Goal: Task Accomplishment & Management: Complete application form

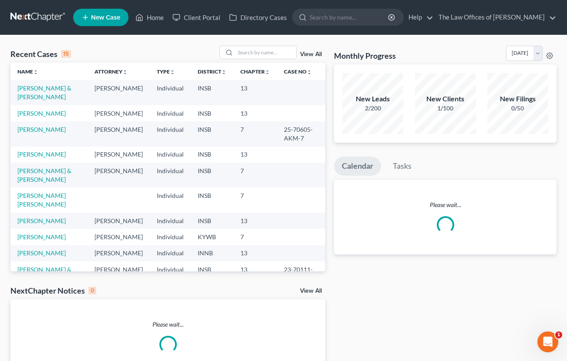
click at [3, 239] on div "Recent Cases 15 View All Name unfold_more expand_more expand_less Attorney unfo…" at bounding box center [283, 217] width 567 height 364
click at [257, 53] on input "search" at bounding box center [265, 52] width 61 height 13
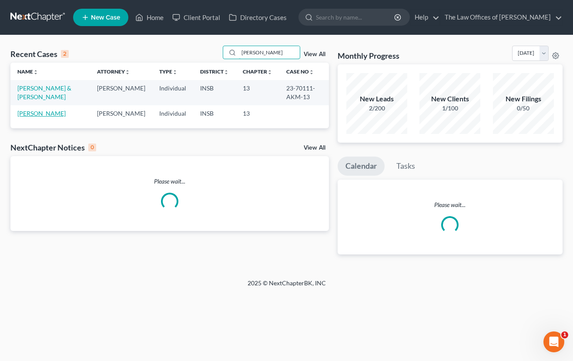
type input "[PERSON_NAME]"
click at [40, 115] on link "[PERSON_NAME]" at bounding box center [41, 113] width 48 height 7
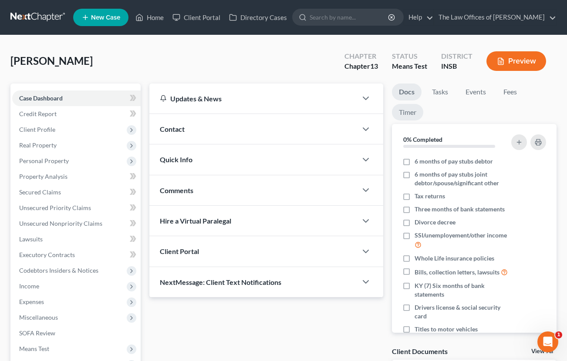
click at [398, 107] on link "Timer" at bounding box center [407, 112] width 31 height 17
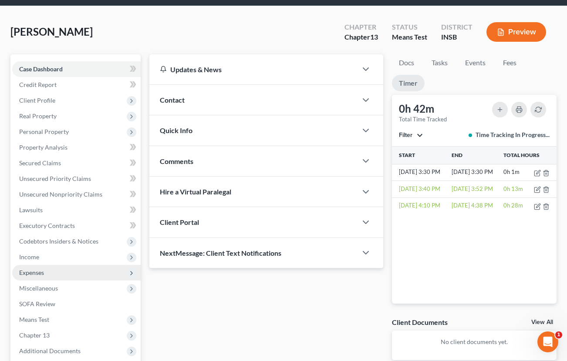
scroll to position [58, 0]
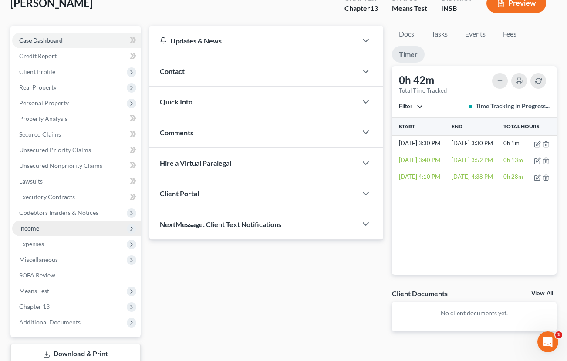
click at [33, 232] on span "Income" at bounding box center [29, 228] width 20 height 7
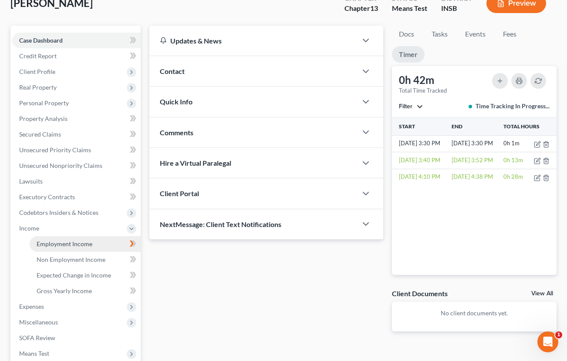
click at [45, 244] on span "Employment Income" at bounding box center [65, 243] width 56 height 7
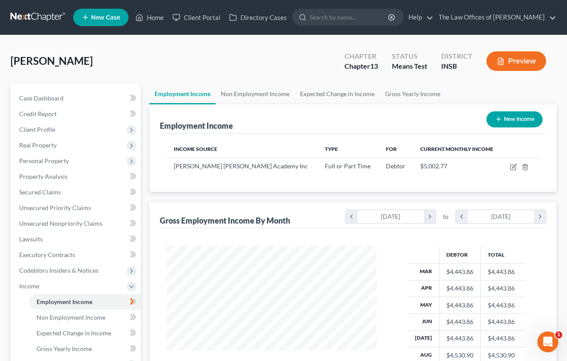
scroll to position [87, 0]
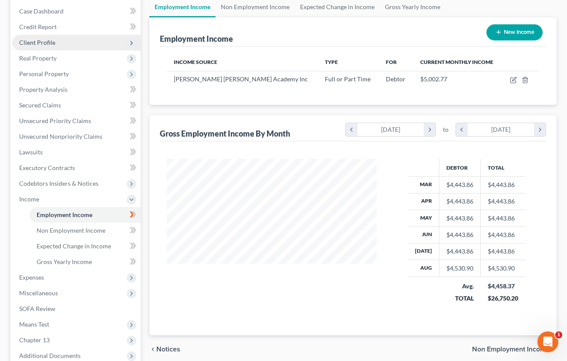
click at [39, 44] on span "Client Profile" at bounding box center [37, 42] width 36 height 7
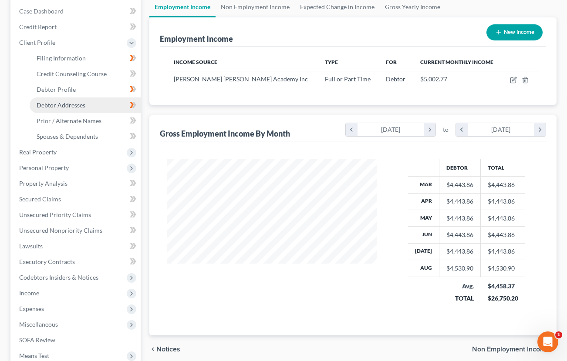
click at [54, 104] on span "Debtor Addresses" at bounding box center [61, 104] width 49 height 7
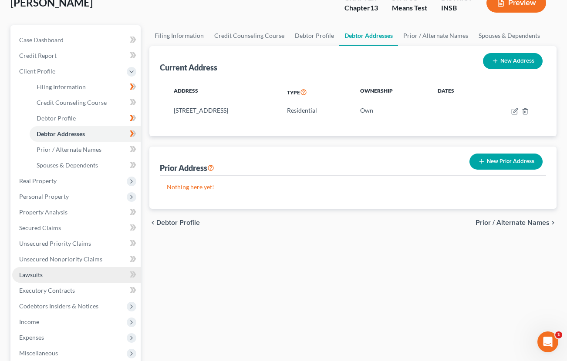
scroll to position [87, 0]
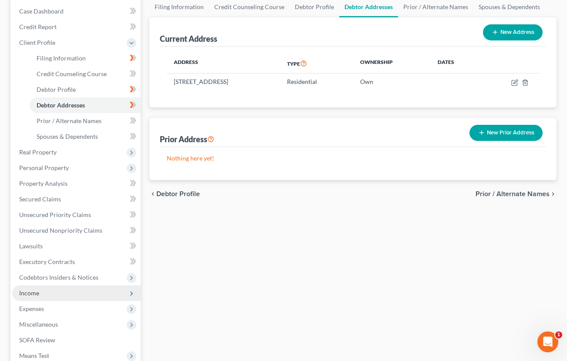
click at [35, 298] on span "Income" at bounding box center [76, 294] width 128 height 16
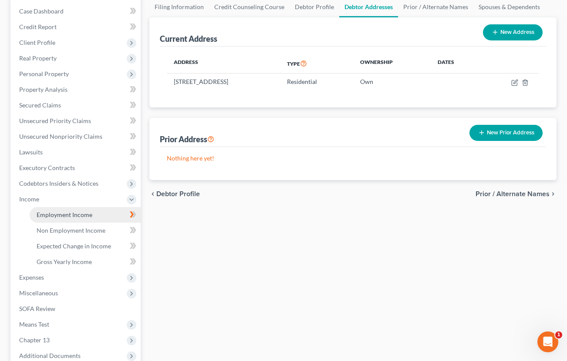
click at [71, 213] on span "Employment Income" at bounding box center [65, 214] width 56 height 7
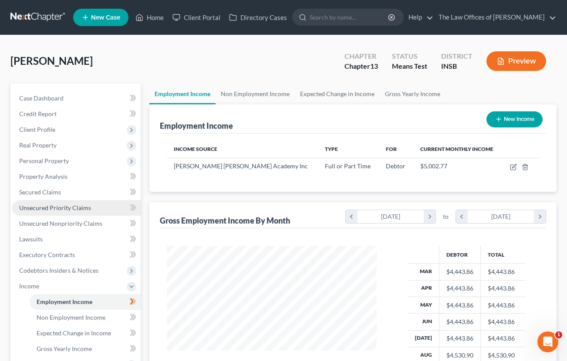
scroll to position [156, 228]
click at [247, 94] on link "Non Employment Income" at bounding box center [255, 94] width 79 height 21
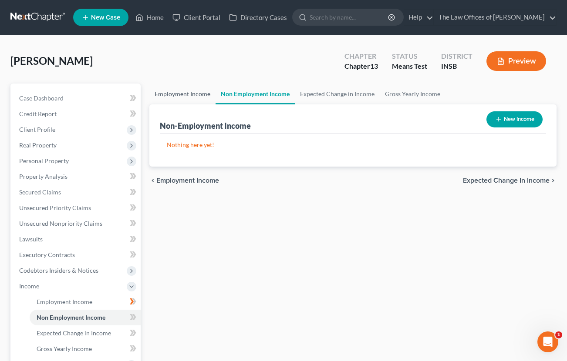
click at [194, 98] on link "Employment Income" at bounding box center [182, 94] width 66 height 21
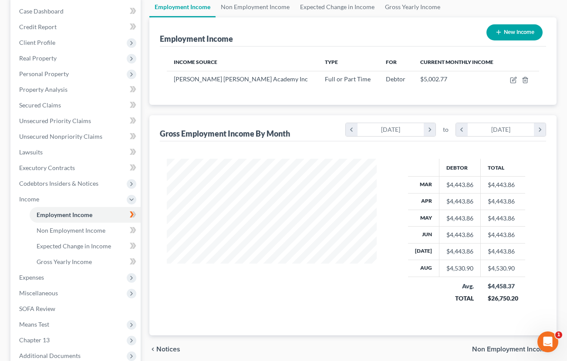
scroll to position [58, 0]
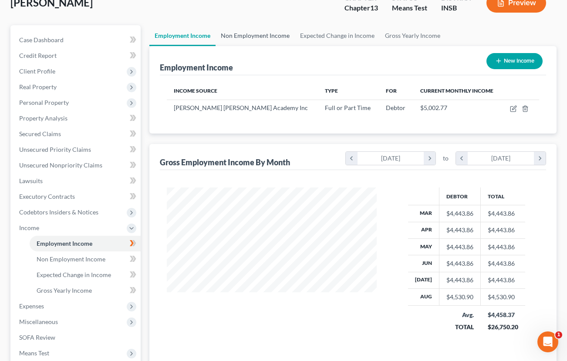
click at [249, 42] on link "Non Employment Income" at bounding box center [255, 35] width 79 height 21
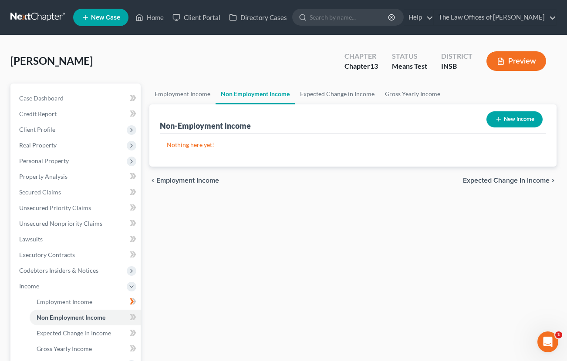
click at [514, 122] on button "New Income" at bounding box center [514, 119] width 56 height 16
select select "0"
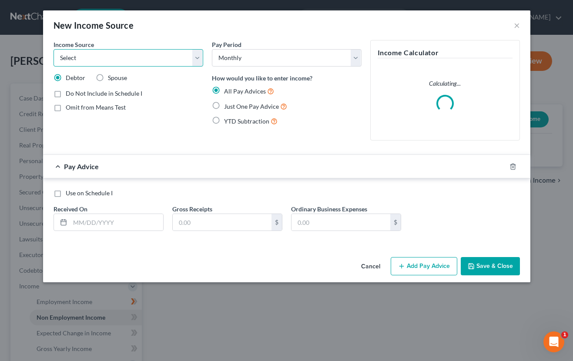
click at [108, 61] on select "Select Unemployment Disability (from employer) Pension Retirement Social Securi…" at bounding box center [129, 57] width 150 height 17
select select "3"
click at [54, 49] on select "Select Unemployment Disability (from employer) Pension Retirement Social Securi…" at bounding box center [129, 57] width 150 height 17
click at [224, 104] on label "Just One Pay Advice" at bounding box center [255, 106] width 63 height 10
click at [228, 104] on input "Just One Pay Advice" at bounding box center [231, 104] width 6 height 6
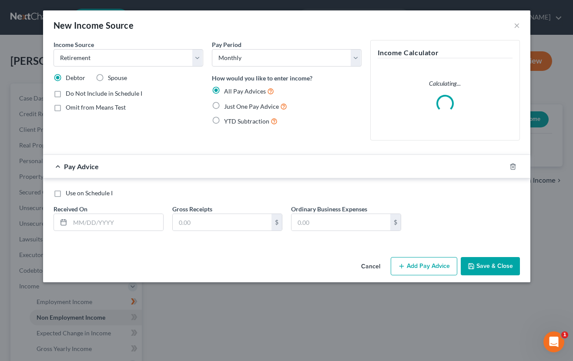
radio input "true"
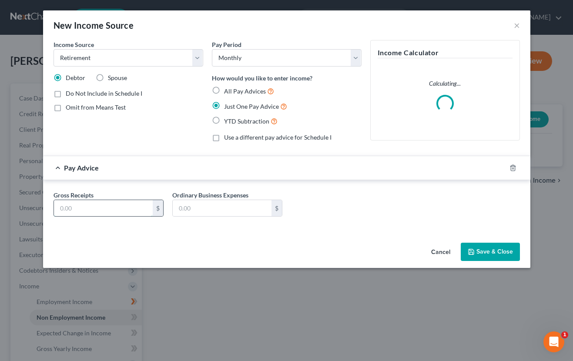
click at [123, 206] on input "text" at bounding box center [103, 208] width 99 height 17
type input "29.00"
click at [487, 253] on button "Save & Close" at bounding box center [490, 252] width 59 height 18
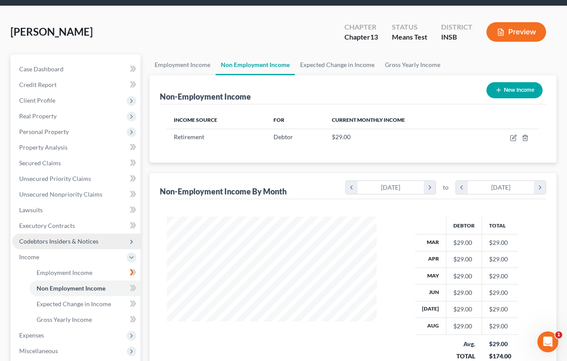
scroll to position [180, 0]
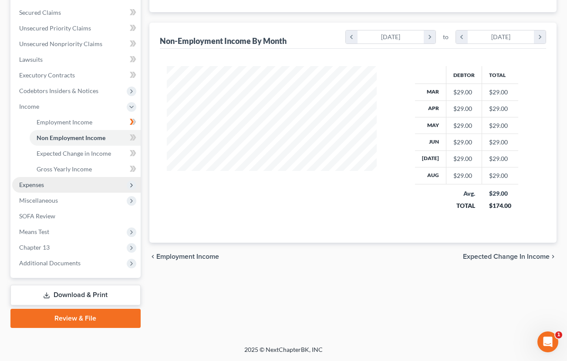
click at [38, 184] on span "Expenses" at bounding box center [31, 184] width 25 height 7
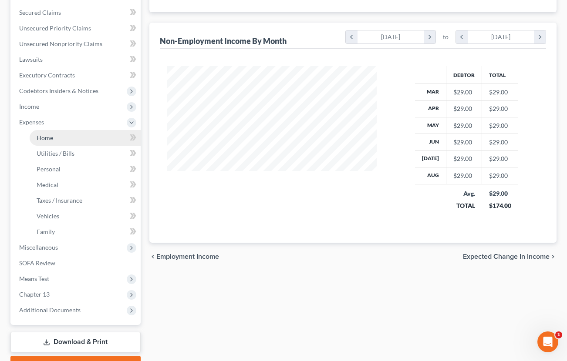
click at [47, 137] on span "Home" at bounding box center [45, 137] width 17 height 7
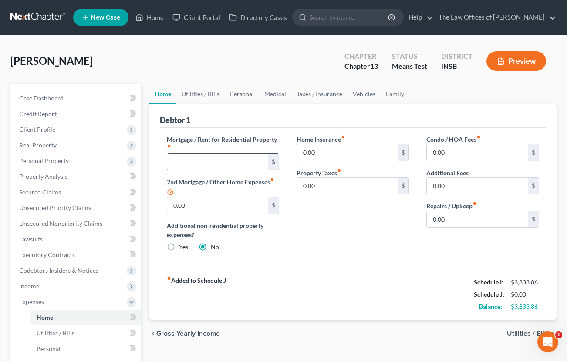
click at [195, 158] on input "text" at bounding box center [217, 162] width 101 height 17
click at [326, 222] on div "Home Insurance fiber_manual_record 0.00 $ Property Taxes fiber_manual_record 0.…" at bounding box center [353, 197] width 130 height 124
click at [362, 156] on input "0.00" at bounding box center [347, 153] width 101 height 17
click at [362, 151] on input "0.00" at bounding box center [347, 153] width 101 height 17
click at [336, 152] on input "0.00" at bounding box center [347, 153] width 101 height 17
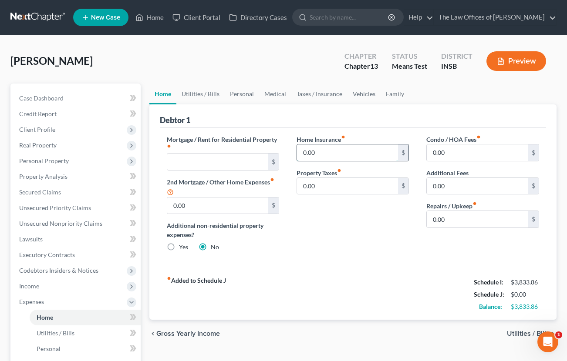
click at [336, 152] on input "0.00" at bounding box center [347, 153] width 101 height 17
click at [350, 153] on input "0.00" at bounding box center [347, 153] width 101 height 17
click at [349, 154] on input "0.00" at bounding box center [347, 153] width 101 height 17
type input "70.00"
click at [323, 188] on input "0.00" at bounding box center [347, 186] width 101 height 17
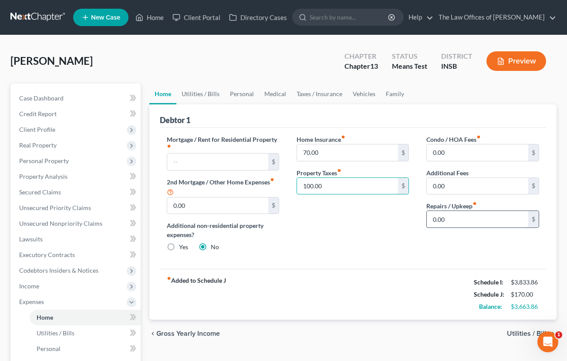
type input "100.00"
click at [476, 215] on input "0.00" at bounding box center [477, 219] width 101 height 17
type input "100.00"
click at [197, 99] on link "Utilities / Bills" at bounding box center [200, 94] width 48 height 21
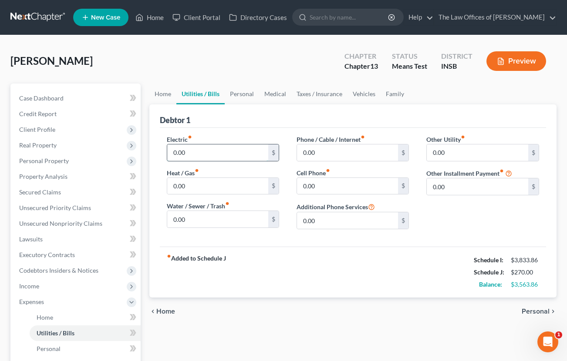
click at [199, 152] on input "0.00" at bounding box center [217, 153] width 101 height 17
type input "600.00"
click at [187, 224] on input "0.00" at bounding box center [217, 219] width 101 height 17
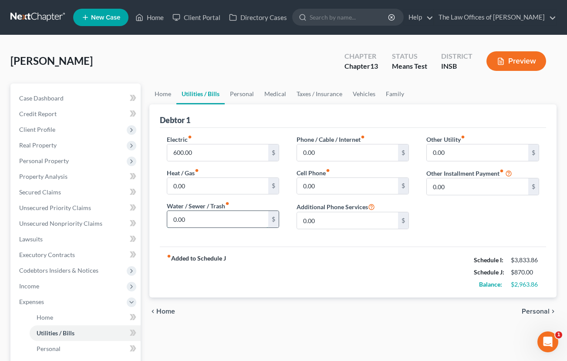
click at [187, 224] on input "0.00" at bounding box center [217, 219] width 101 height 17
type input "200.00"
click at [321, 155] on input "0.00" at bounding box center [347, 153] width 101 height 17
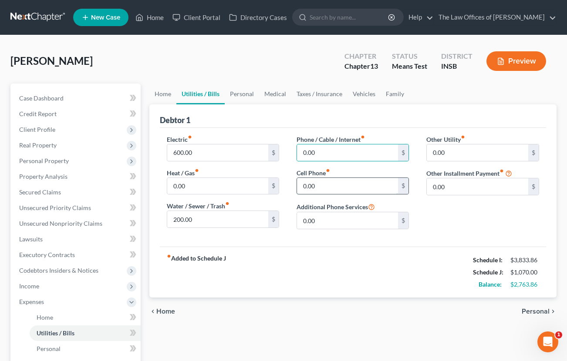
click at [323, 185] on input "0.00" at bounding box center [347, 186] width 101 height 17
type input "75.00"
click at [321, 148] on input "0.00" at bounding box center [347, 153] width 101 height 17
type input "55.00"
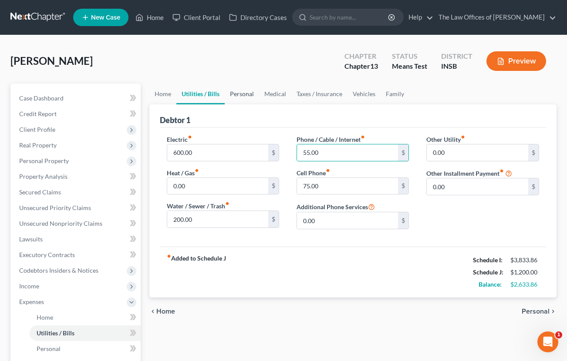
click at [250, 98] on link "Personal" at bounding box center [242, 94] width 34 height 21
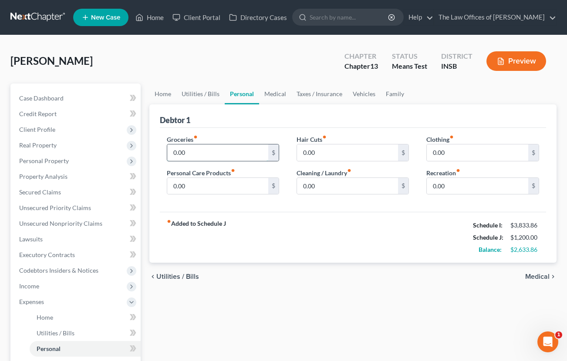
click at [200, 153] on input "0.00" at bounding box center [217, 153] width 101 height 17
click at [204, 152] on input "0.00" at bounding box center [217, 153] width 101 height 17
click at [229, 155] on input "0.00" at bounding box center [217, 153] width 101 height 17
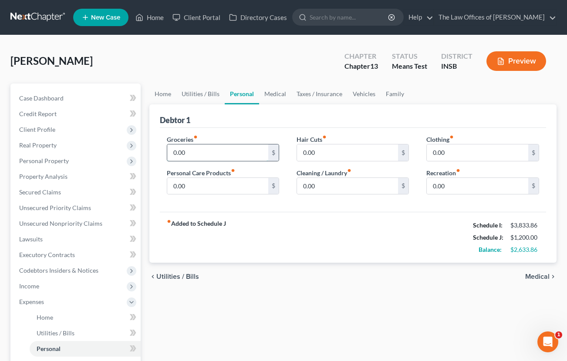
click at [229, 155] on input "0.00" at bounding box center [217, 153] width 101 height 17
type input "600.00"
type input "200.00"
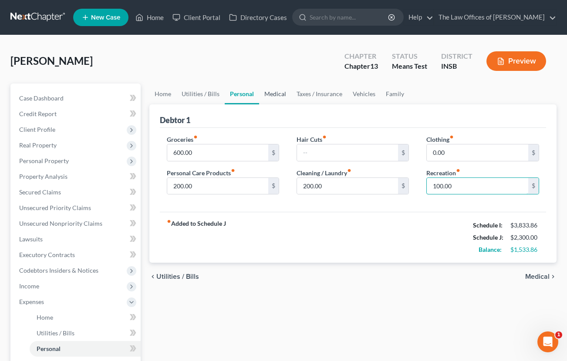
type input "100.00"
click at [275, 95] on link "Medical" at bounding box center [275, 94] width 32 height 21
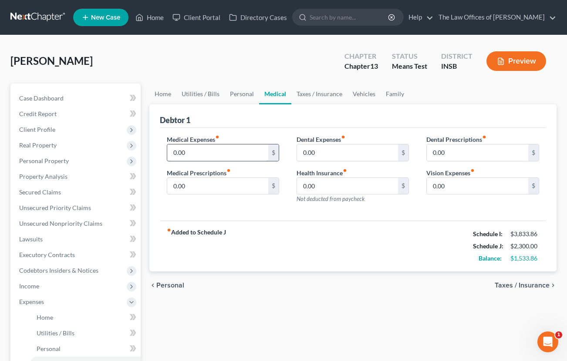
click at [212, 157] on input "0.00" at bounding box center [217, 153] width 101 height 17
click at [200, 185] on input "0.00" at bounding box center [217, 186] width 101 height 17
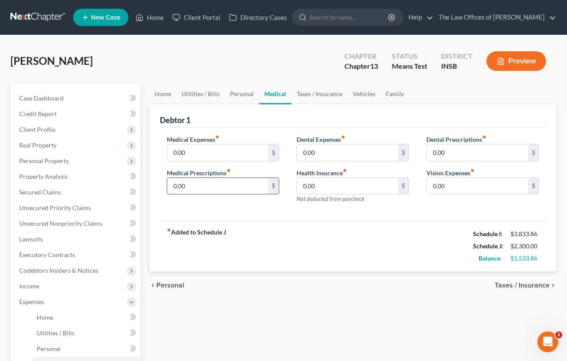
click at [200, 185] on input "0.00" at bounding box center [217, 186] width 101 height 17
click at [215, 186] on input "0.00" at bounding box center [217, 186] width 101 height 17
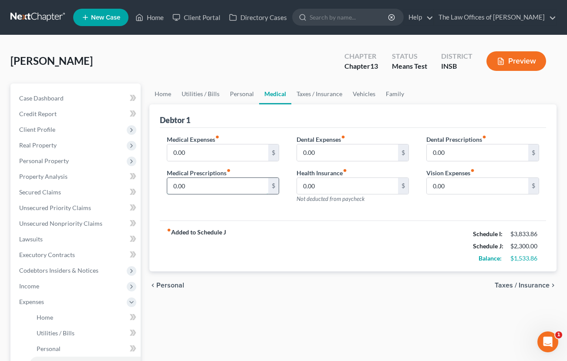
click at [215, 186] on input "0.00" at bounding box center [217, 186] width 101 height 17
type input "75.00"
click at [389, 203] on div "Health Insurance fiber_manual_record 0.00 $ Not deducted from paycheck" at bounding box center [353, 186] width 112 height 35
click at [462, 189] on input "0.00" at bounding box center [477, 186] width 101 height 17
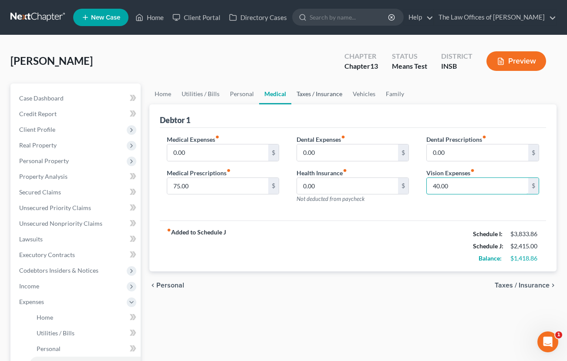
type input "40.00"
click at [310, 96] on link "Taxes / Insurance" at bounding box center [319, 94] width 56 height 21
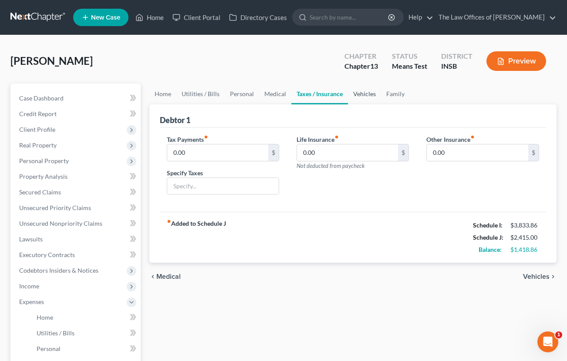
click at [364, 98] on link "Vehicles" at bounding box center [364, 94] width 33 height 21
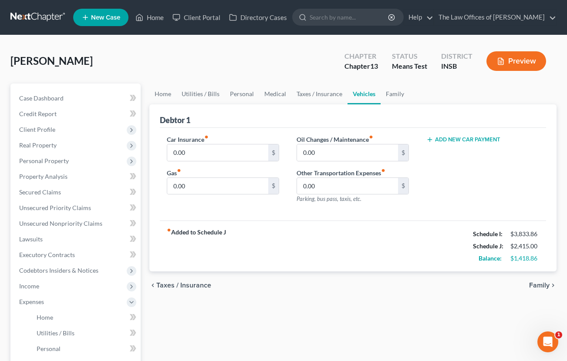
click at [458, 141] on button "Add New Car Payment" at bounding box center [463, 139] width 74 height 7
click at [457, 150] on input "text" at bounding box center [472, 153] width 91 height 17
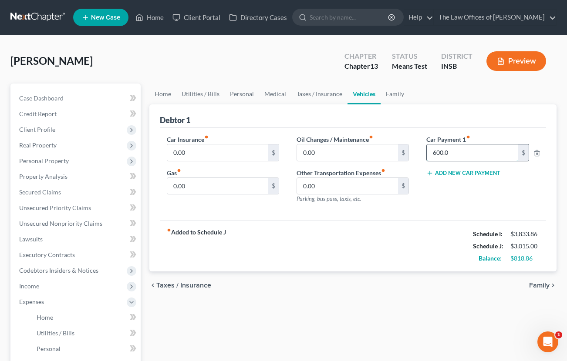
type input "600.00"
click at [439, 153] on input "600.00" at bounding box center [472, 153] width 91 height 17
click at [190, 186] on input "0.00" at bounding box center [217, 186] width 101 height 17
click at [435, 151] on input "text" at bounding box center [472, 153] width 91 height 17
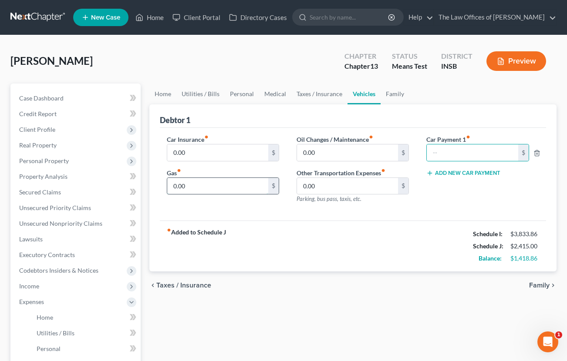
click at [205, 182] on input "0.00" at bounding box center [217, 186] width 101 height 17
type input "200.00"
click at [205, 153] on input "0.00" at bounding box center [217, 153] width 101 height 17
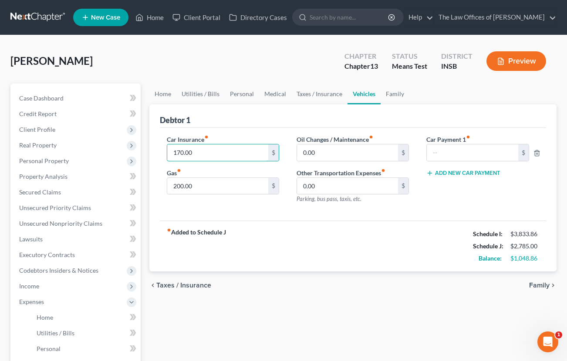
type input "170.00"
click at [444, 143] on label "Car Payment 1 fiber_manual_record" at bounding box center [482, 139] width 121 height 9
click at [444, 146] on input "text" at bounding box center [472, 153] width 91 height 17
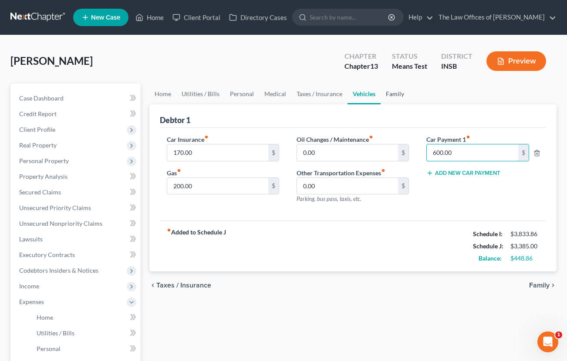
type input "600.00"
click at [400, 94] on link "Family" at bounding box center [395, 94] width 29 height 21
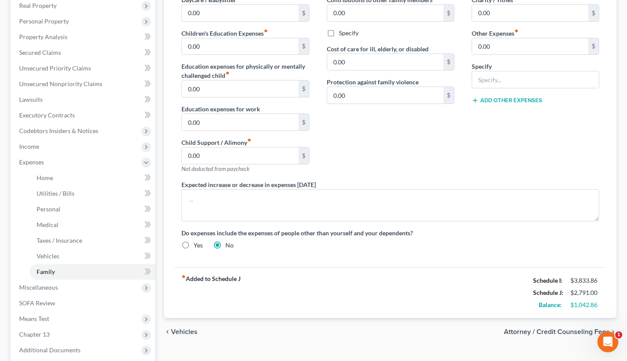
scroll to position [53, 0]
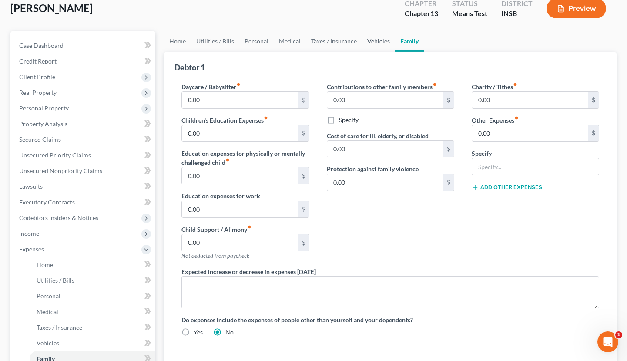
click at [383, 46] on link "Vehicles" at bounding box center [378, 41] width 33 height 21
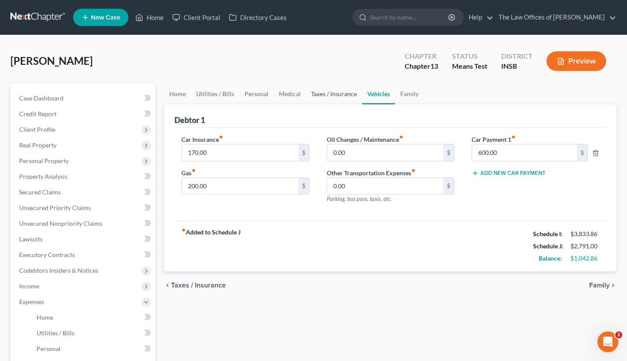
click at [346, 96] on link "Taxes / Insurance" at bounding box center [334, 94] width 56 height 21
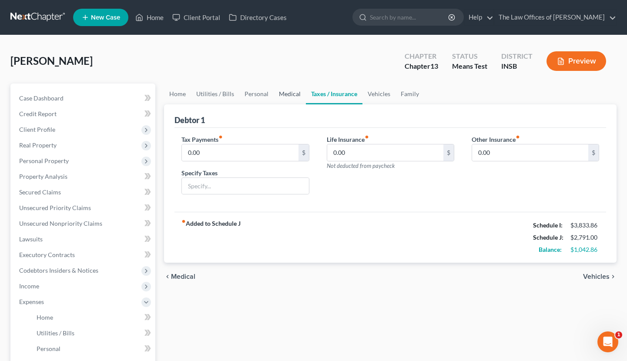
click at [299, 99] on link "Medical" at bounding box center [290, 94] width 32 height 21
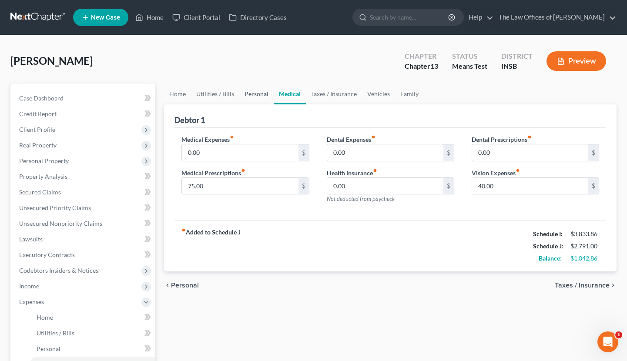
click at [244, 95] on link "Personal" at bounding box center [256, 94] width 34 height 21
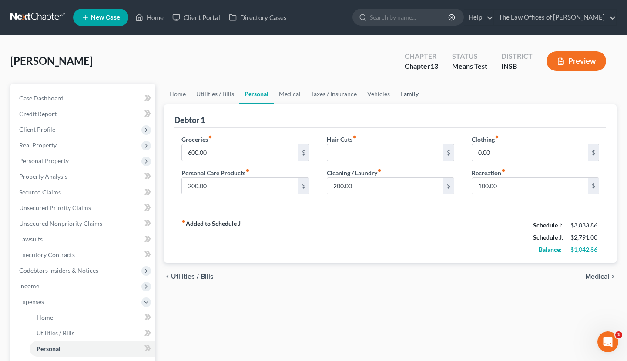
click at [404, 89] on link "Family" at bounding box center [409, 94] width 29 height 21
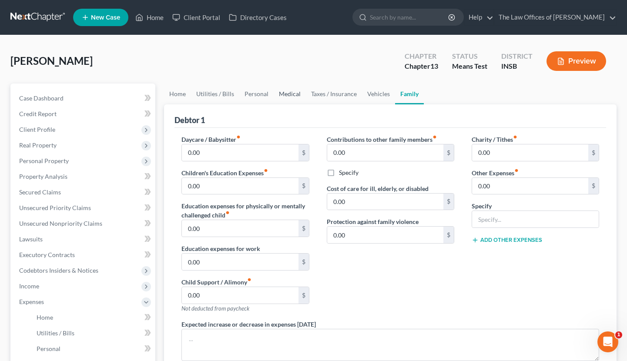
click at [280, 98] on link "Medical" at bounding box center [290, 94] width 32 height 21
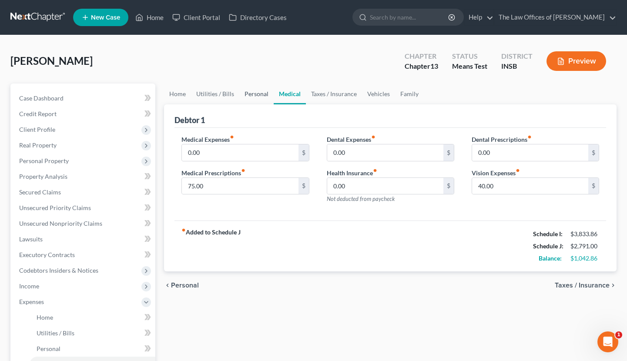
click at [242, 91] on link "Personal" at bounding box center [256, 94] width 34 height 21
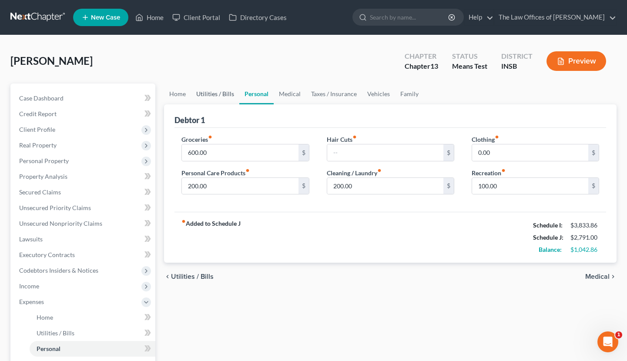
click at [225, 94] on link "Utilities / Bills" at bounding box center [215, 94] width 48 height 21
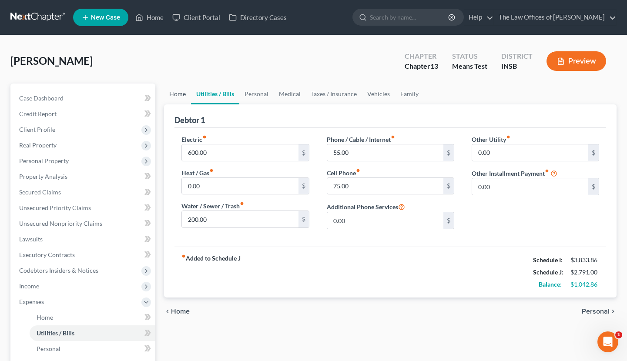
click at [178, 97] on link "Home" at bounding box center [177, 94] width 27 height 21
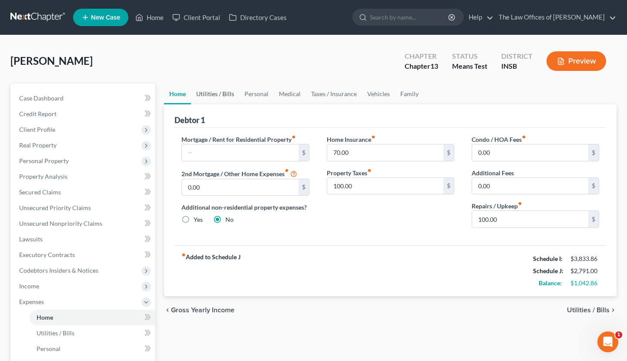
click at [222, 98] on link "Utilities / Bills" at bounding box center [215, 94] width 48 height 21
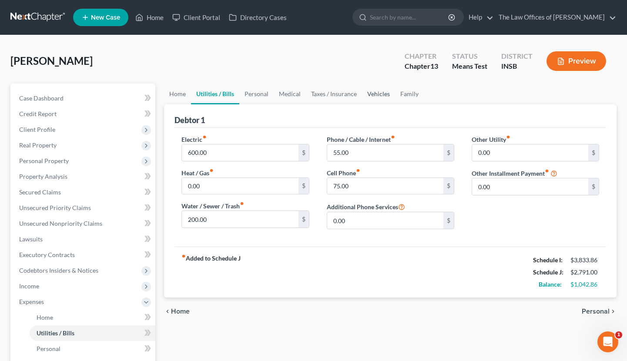
click at [380, 97] on link "Vehicles" at bounding box center [378, 94] width 33 height 21
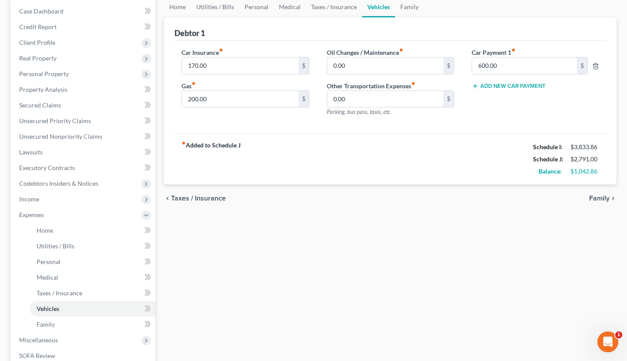
scroll to position [58, 0]
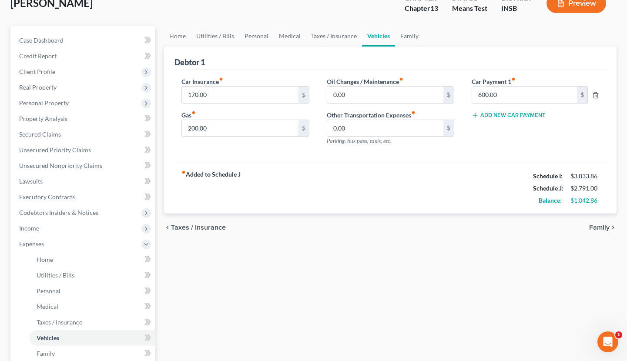
click at [380, 307] on div "Home Utilities / Bills Personal Medical Taxes / Insurance Vehicles Family Debto…" at bounding box center [391, 262] width 462 height 472
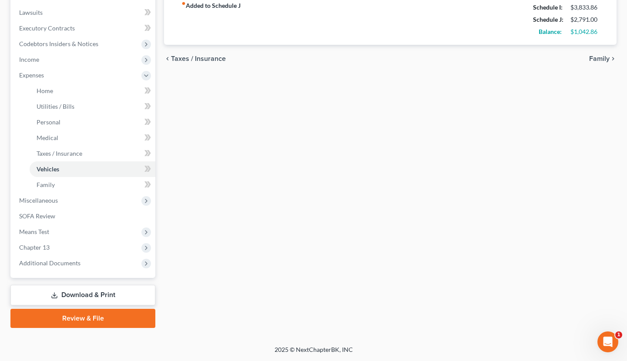
scroll to position [0, 0]
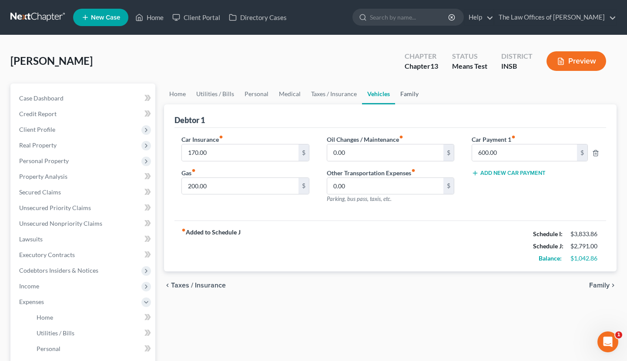
click at [406, 98] on link "Family" at bounding box center [409, 94] width 29 height 21
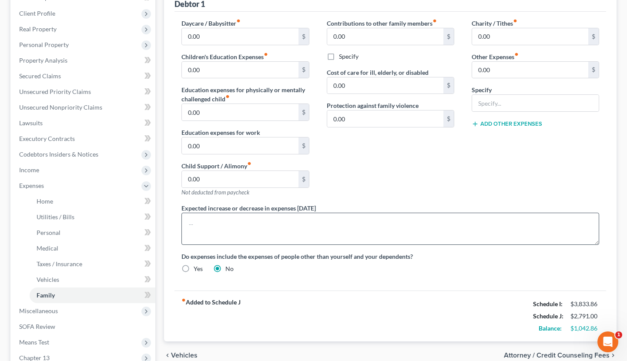
scroll to position [145, 0]
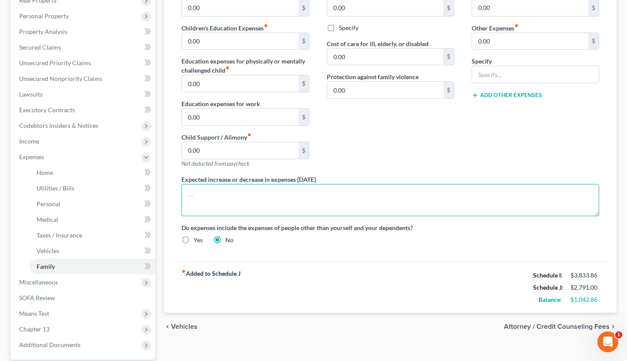
click at [271, 202] on textarea at bounding box center [391, 200] width 418 height 32
type textarea "$100/mo to funeral costs - owes over 4k"
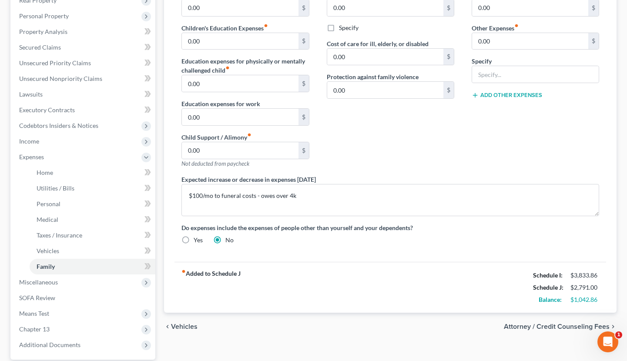
click at [408, 236] on div "Do expenses include the expenses of people other than yourself and your depende…" at bounding box center [390, 233] width 435 height 21
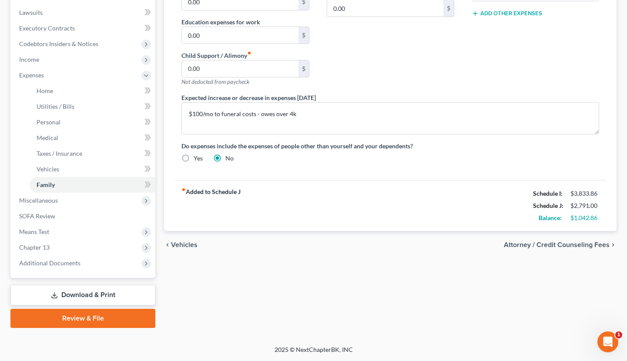
scroll to position [53, 0]
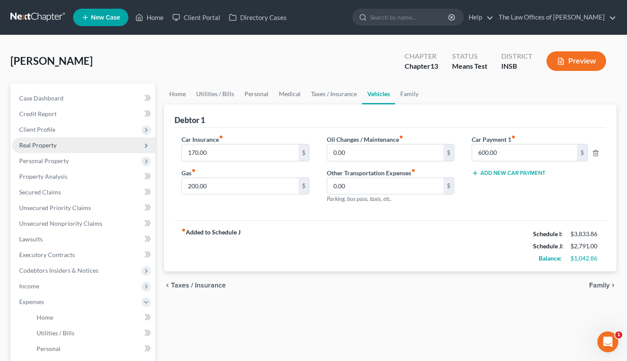
click at [75, 141] on span "Real Property" at bounding box center [83, 146] width 143 height 16
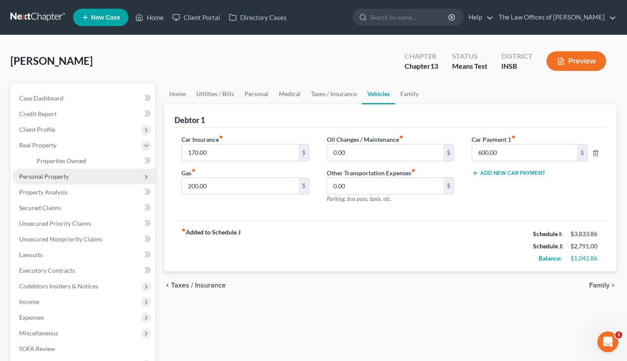
click at [55, 180] on span "Personal Property" at bounding box center [44, 176] width 50 height 7
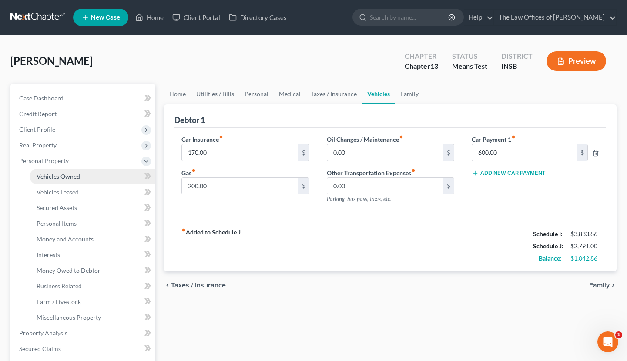
click at [54, 178] on span "Vehicles Owned" at bounding box center [59, 176] width 44 height 7
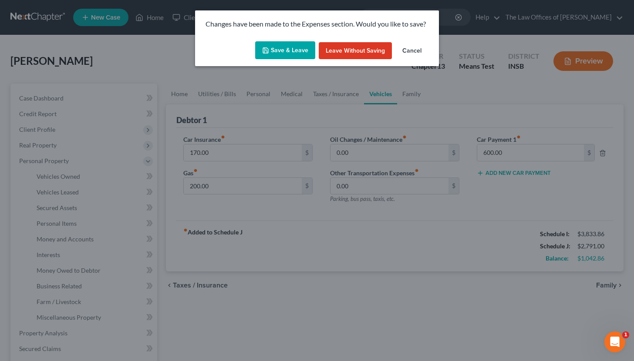
click at [266, 47] on icon "button" at bounding box center [265, 50] width 7 height 7
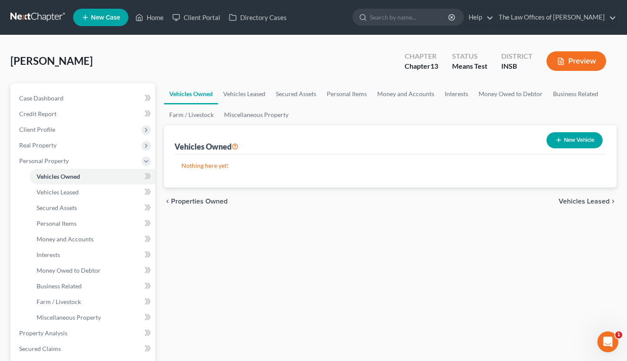
click at [30, 15] on link at bounding box center [38, 18] width 56 height 16
